Goal: Task Accomplishment & Management: Use online tool/utility

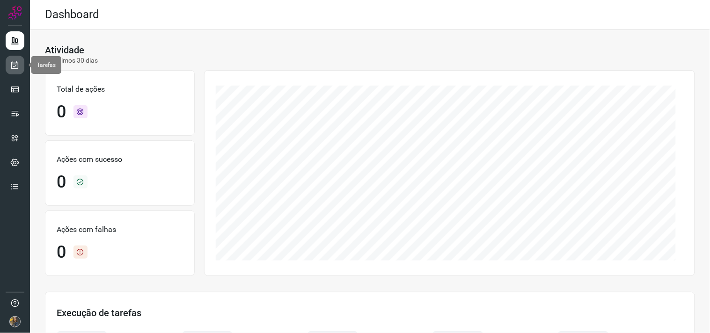
click at [13, 66] on icon at bounding box center [15, 64] width 10 height 9
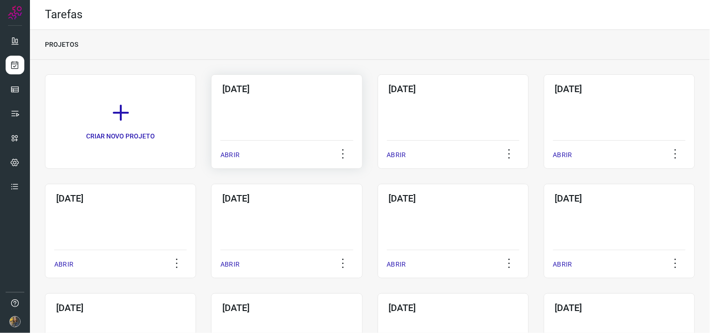
click at [282, 122] on div "[DATE] ABRIR" at bounding box center [286, 121] width 151 height 94
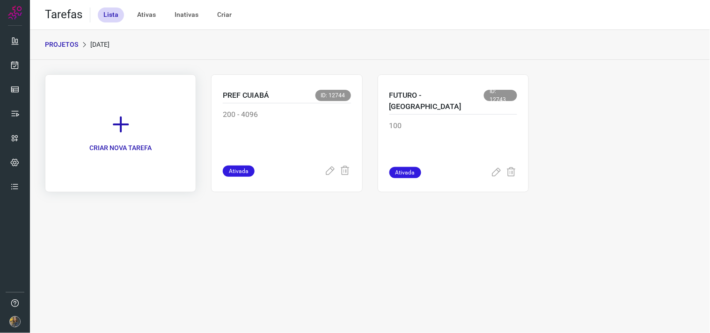
click at [130, 133] on icon at bounding box center [120, 124] width 21 height 21
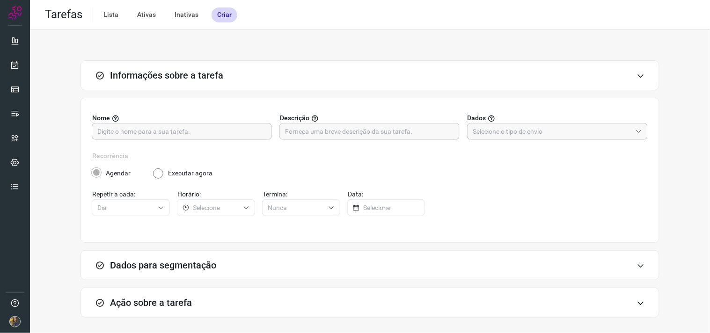
click at [187, 132] on input "text" at bounding box center [181, 131] width 169 height 16
type input "FUTURO - SP"
click at [396, 136] on input "text" at bounding box center [369, 131] width 169 height 16
click at [391, 137] on input "100" at bounding box center [369, 131] width 169 height 16
type input "116"
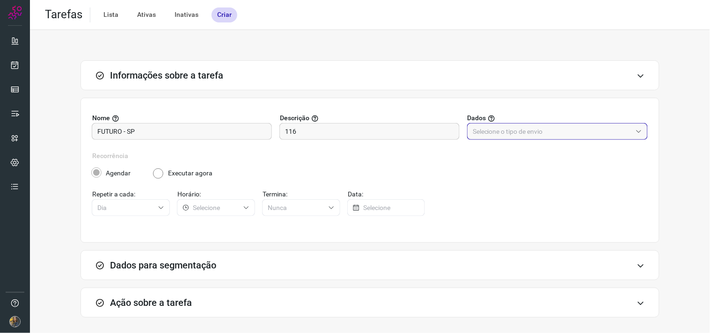
click at [478, 136] on input "text" at bounding box center [551, 131] width 159 height 16
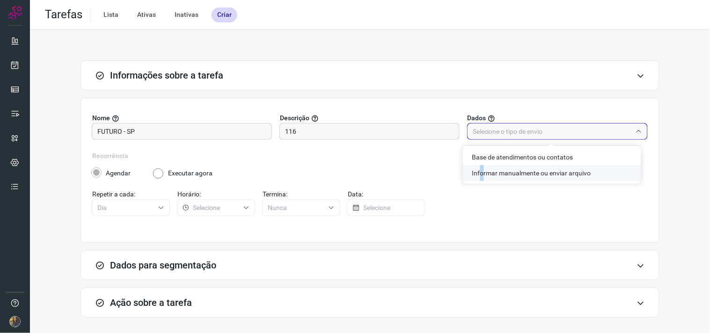
click at [482, 171] on li "Informar manualmente ou enviar arquivo" at bounding box center [552, 173] width 178 height 16
type input "Informar manualmente ou enviar arquivo"
radio input "false"
radio input "true"
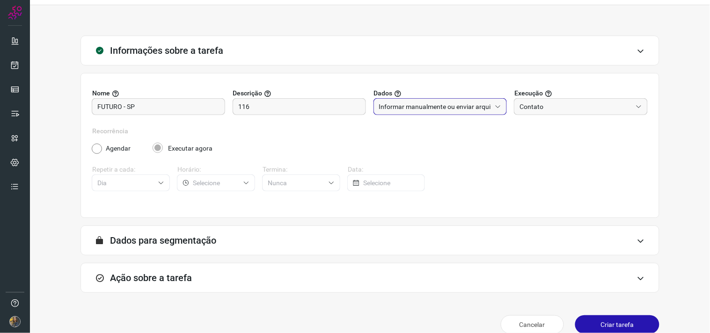
scroll to position [38, 0]
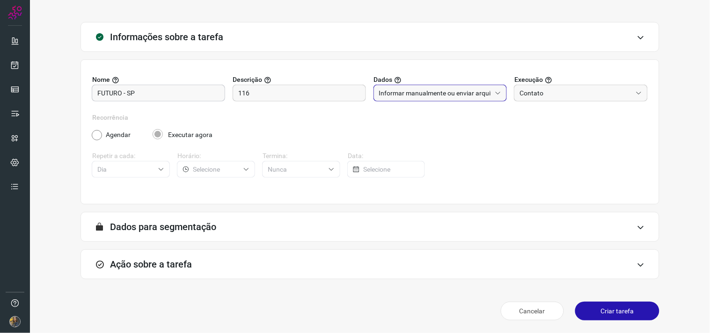
click at [198, 99] on input "FUTURO - SP" at bounding box center [158, 93] width 122 height 16
type input "FUTURO - SP 9995"
click at [433, 265] on div "Ação sobre a tarefa" at bounding box center [369, 264] width 579 height 30
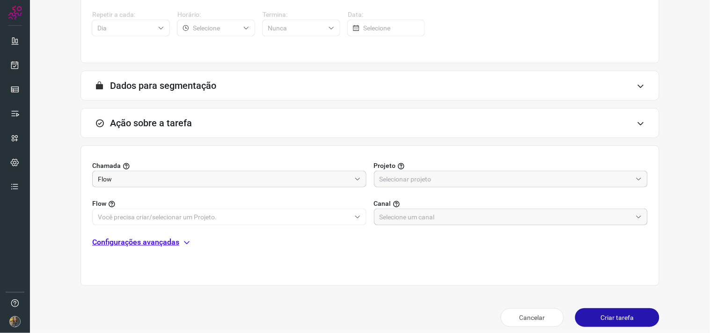
scroll to position [186, 0]
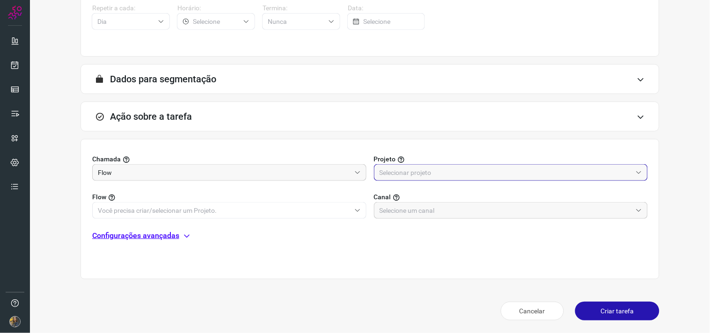
click at [440, 174] on input "text" at bounding box center [505, 173] width 253 height 16
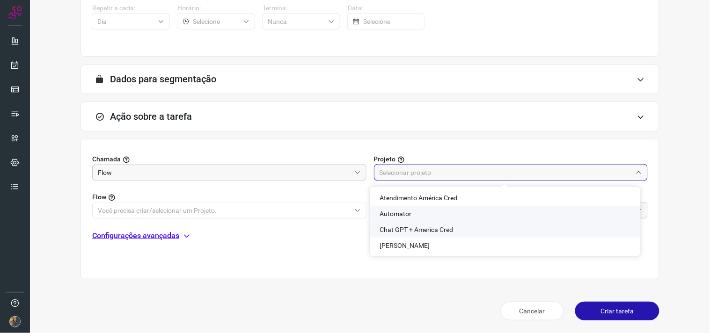
click at [384, 210] on span "Automator" at bounding box center [395, 213] width 32 height 7
type input "Automator"
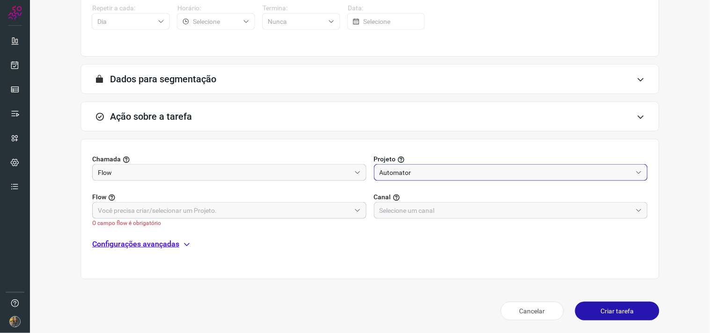
click at [339, 212] on input "text" at bounding box center [224, 211] width 253 height 16
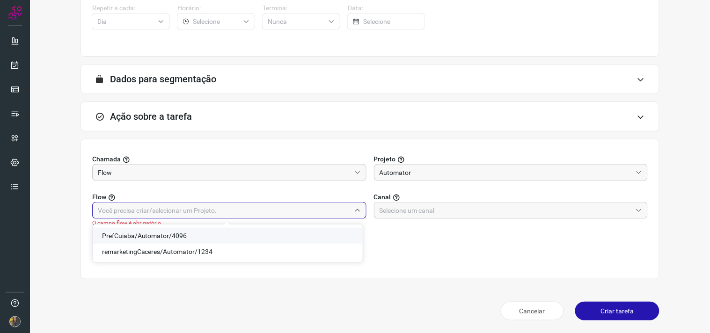
click at [173, 234] on span "PrefCuiaba/Automator/4096" at bounding box center [144, 235] width 85 height 7
type input "PrefCuiaba/Automator/4096"
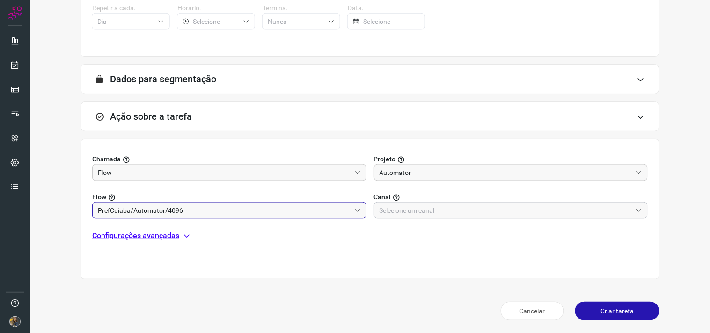
click at [437, 210] on input "text" at bounding box center [505, 211] width 253 height 16
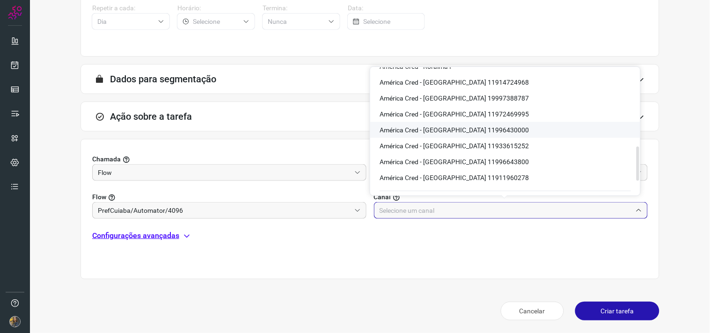
scroll to position [287, 0]
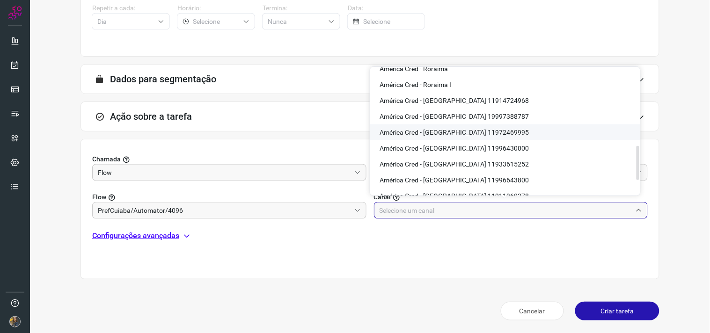
click at [479, 129] on span "América Cred - [GEOGRAPHIC_DATA] 11972469995" at bounding box center [453, 132] width 149 height 7
type input "América Cred - [GEOGRAPHIC_DATA] 11972469995"
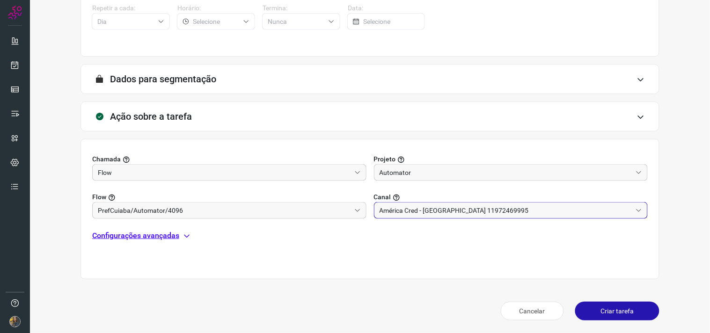
click at [118, 232] on p "Configurações avançadas" at bounding box center [135, 235] width 87 height 11
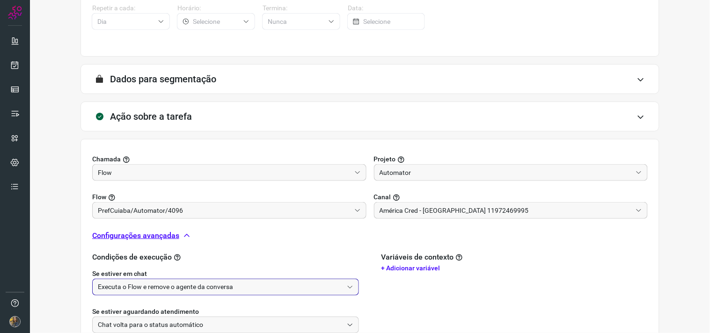
click at [119, 279] on input "Executa o Flow e remove o agente da conversa" at bounding box center [220, 287] width 245 height 16
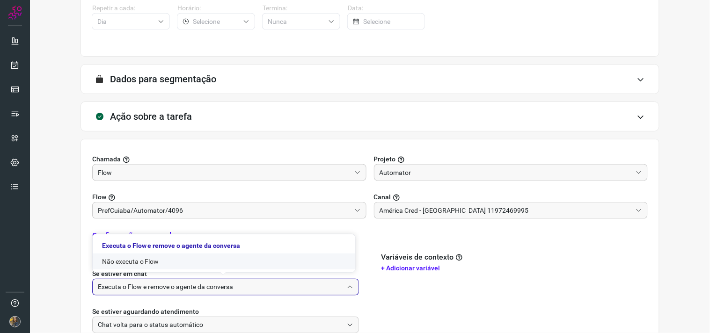
drag, startPoint x: 114, startPoint y: 261, endPoint x: 419, endPoint y: 251, distance: 304.6
click at [364, 254] on body "Tarefas Lista Ativas Inativas Criar Informações sobre a tarefa Nome FUTURO - SP…" at bounding box center [355, 166] width 710 height 333
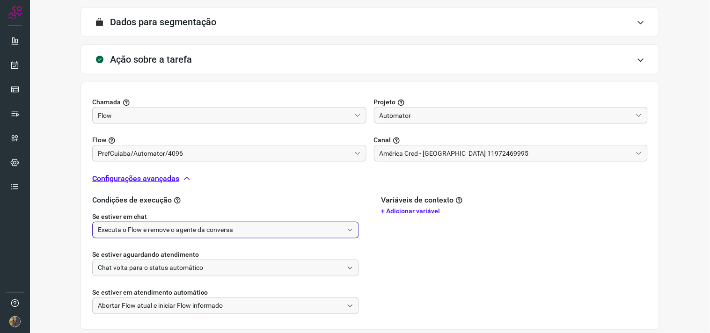
scroll to position [294, 0]
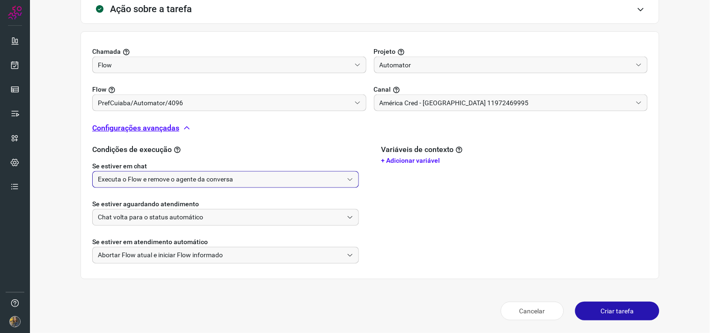
click at [212, 183] on input "Executa o Flow e remove o agente da conversa" at bounding box center [220, 180] width 245 height 16
click at [148, 218] on li "Não executa o Flow" at bounding box center [224, 221] width 262 height 16
type input "Não executa o Flow"
click at [591, 312] on button "Criar tarefa" at bounding box center [617, 311] width 84 height 19
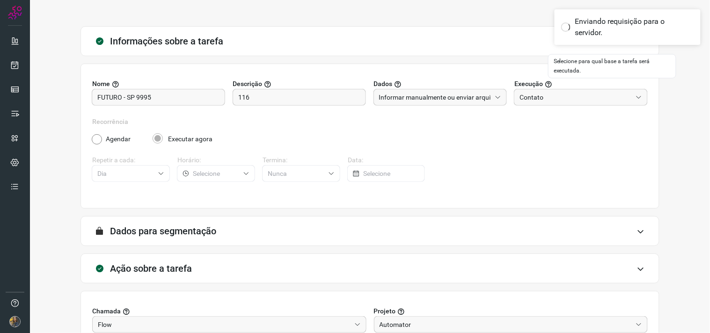
scroll to position [52, 0]
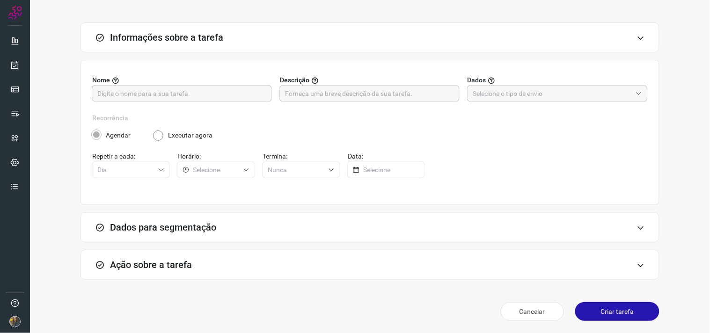
scroll to position [38, 0]
click at [208, 94] on input "text" at bounding box center [181, 93] width 169 height 16
type input "f"
type input "FUTURO - 9995 SP"
click at [411, 94] on input "text" at bounding box center [369, 93] width 169 height 16
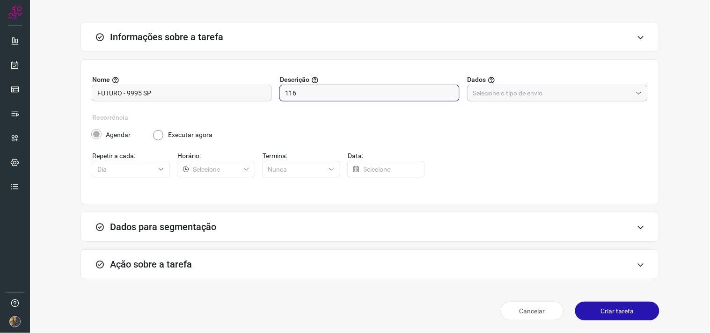
type input "116"
click at [494, 95] on input "text" at bounding box center [551, 93] width 159 height 16
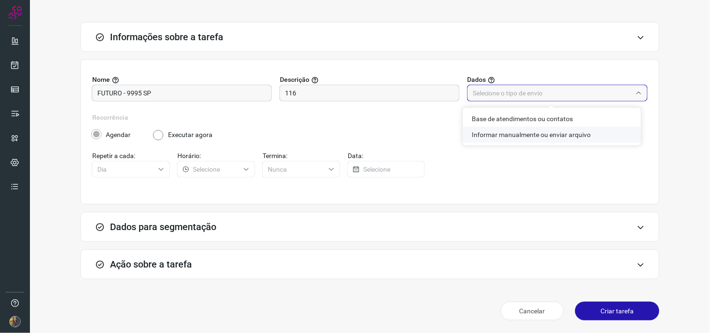
click at [492, 136] on li "Informar manualmente ou enviar arquivo" at bounding box center [552, 135] width 178 height 16
type input "Informar manualmente ou enviar arquivo"
radio input "false"
radio input "true"
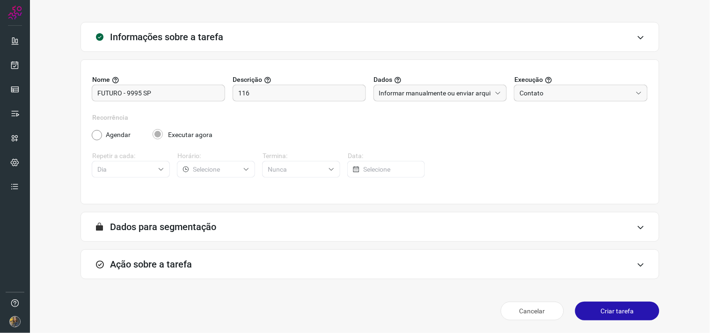
click at [312, 261] on div "Ação sobre a tarefa" at bounding box center [369, 264] width 579 height 30
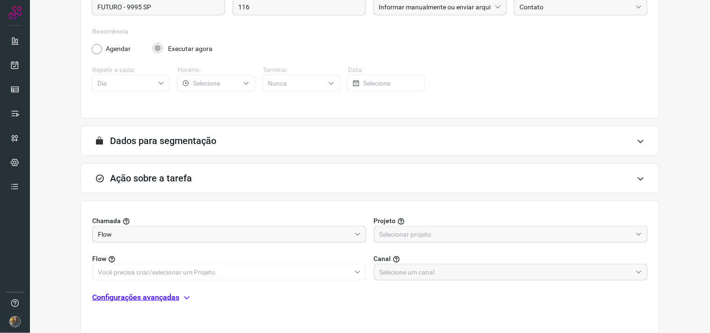
scroll to position [186, 0]
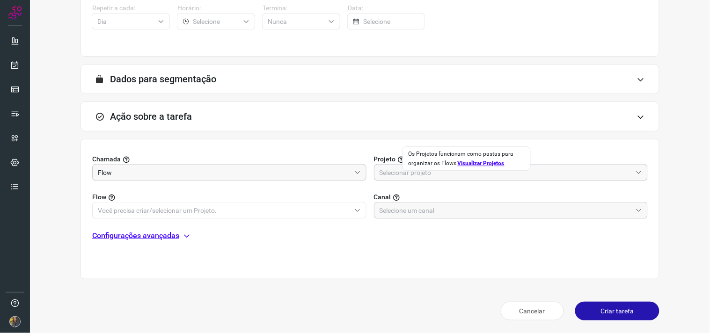
click at [403, 175] on input "text" at bounding box center [505, 173] width 253 height 16
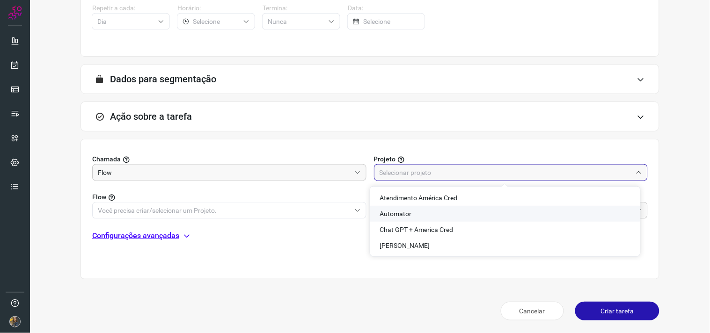
drag, startPoint x: 401, startPoint y: 213, endPoint x: 359, endPoint y: 220, distance: 42.7
click at [399, 214] on span "Automator" at bounding box center [395, 213] width 32 height 7
type input "Automator"
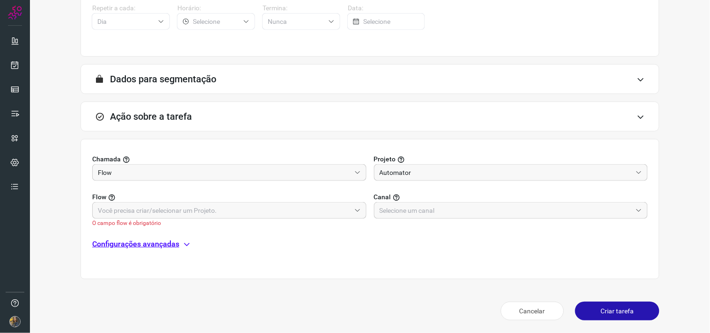
click at [297, 219] on span "O campo flow é obrigatório" at bounding box center [229, 223] width 274 height 8
click at [298, 209] on input "text" at bounding box center [224, 211] width 253 height 16
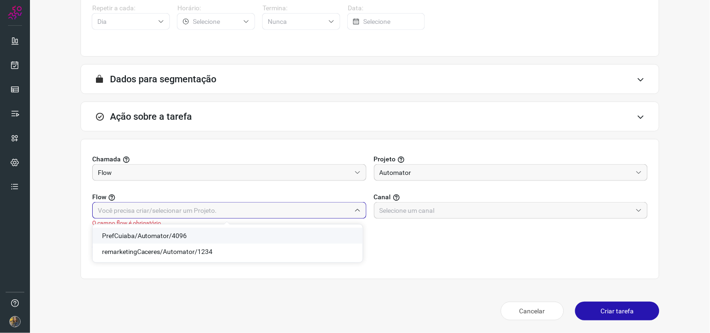
click at [183, 234] on span "PrefCuiaba/Automator/4096" at bounding box center [144, 235] width 85 height 7
type input "PrefCuiaba/Automator/4096"
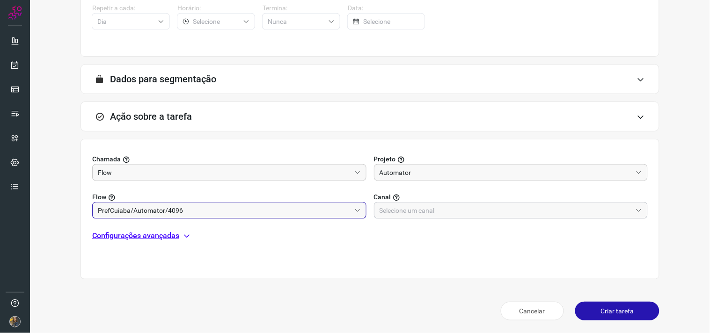
click at [387, 217] on input "text" at bounding box center [505, 211] width 253 height 16
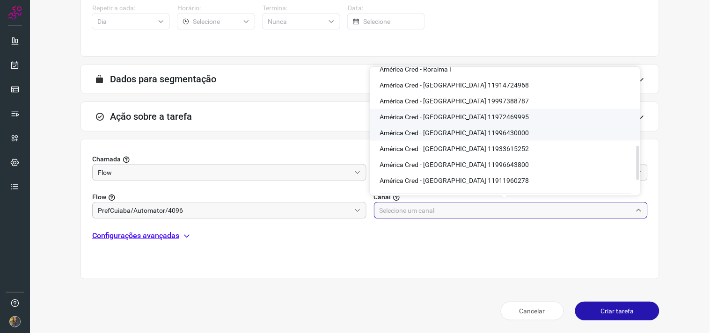
scroll to position [287, 0]
click at [475, 129] on span "América Cred - [GEOGRAPHIC_DATA] 11972469995" at bounding box center [453, 132] width 149 height 7
type input "América Cred - [GEOGRAPHIC_DATA] 11972469995"
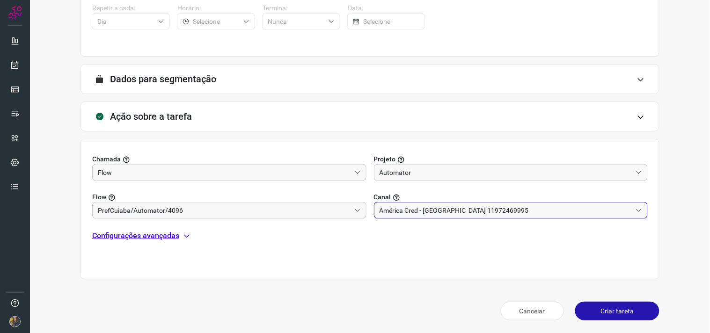
click at [190, 233] on div "Configurações avançadas" at bounding box center [369, 235] width 555 height 11
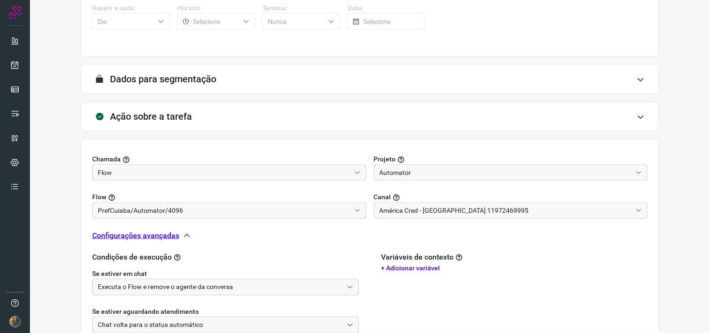
click at [200, 283] on input "Executa o Flow e remove o agente da conversa" at bounding box center [220, 287] width 245 height 16
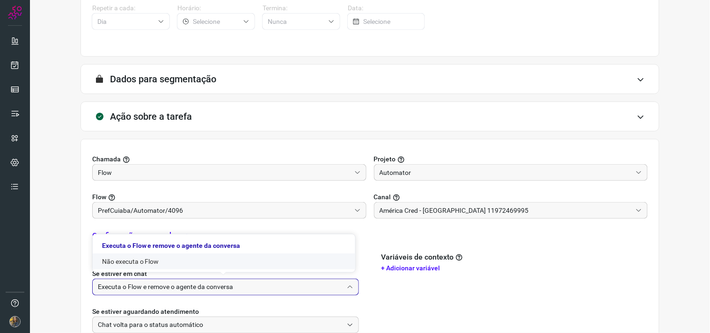
click at [152, 265] on li "Não executa o Flow" at bounding box center [224, 262] width 262 height 16
type input "Não executa o Flow"
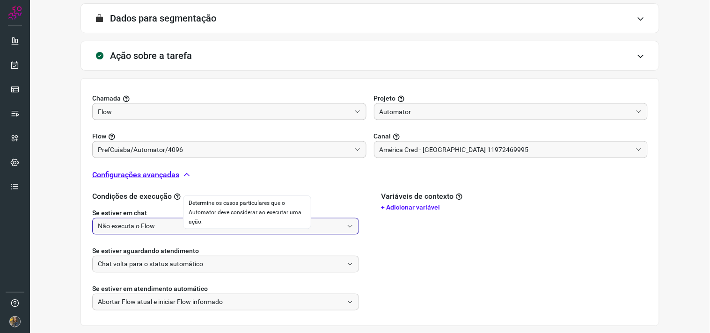
scroll to position [294, 0]
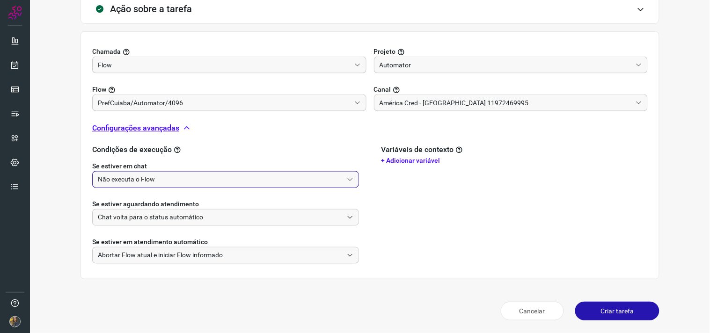
click at [609, 305] on button "Criar tarefa" at bounding box center [617, 311] width 84 height 19
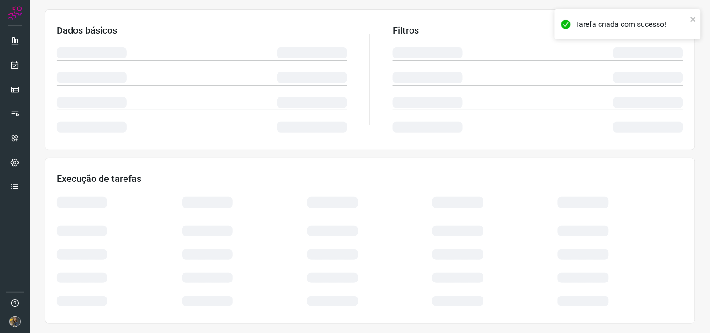
scroll to position [150, 0]
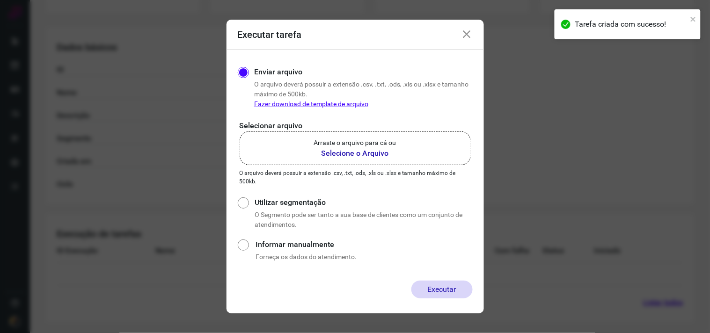
click at [366, 146] on p "Arraste o arquivo para cá ou" at bounding box center [355, 143] width 82 height 10
click at [0, 0] on input "Arraste o arquivo para cá ou Selecione o Arquivo" at bounding box center [0, 0] width 0 height 0
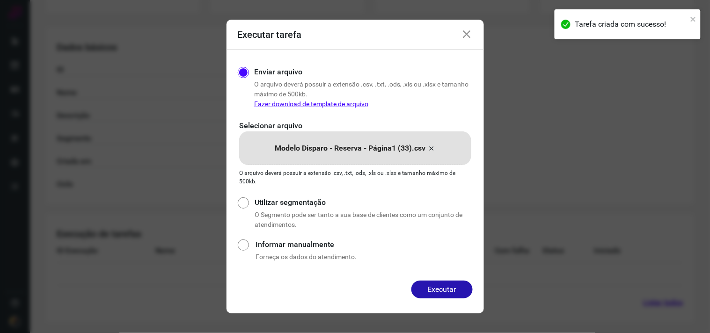
drag, startPoint x: 444, startPoint y: 290, endPoint x: 464, endPoint y: 11, distance: 279.9
click at [464, 13] on div "Executar tarefa Enviar arquivo O arquivo deverá possuir a extensão .csv, .txt, …" at bounding box center [355, 166] width 710 height 333
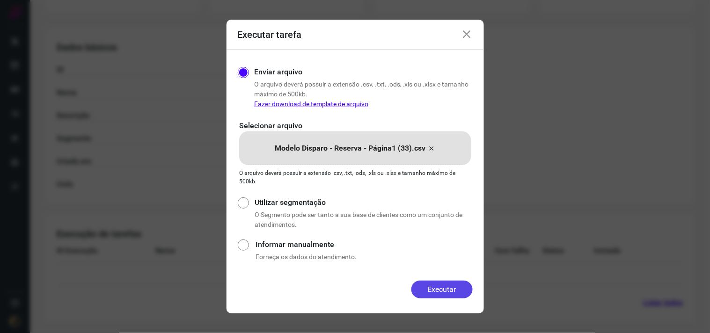
click at [445, 289] on button "Executar" at bounding box center [441, 290] width 61 height 18
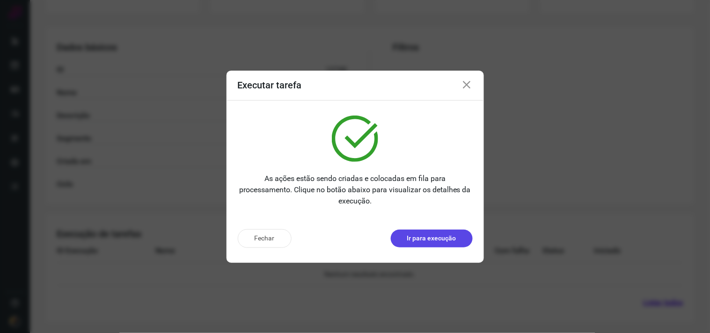
click at [428, 238] on p "Ir para execução" at bounding box center [431, 238] width 49 height 10
